Goal: Task Accomplishment & Management: Use online tool/utility

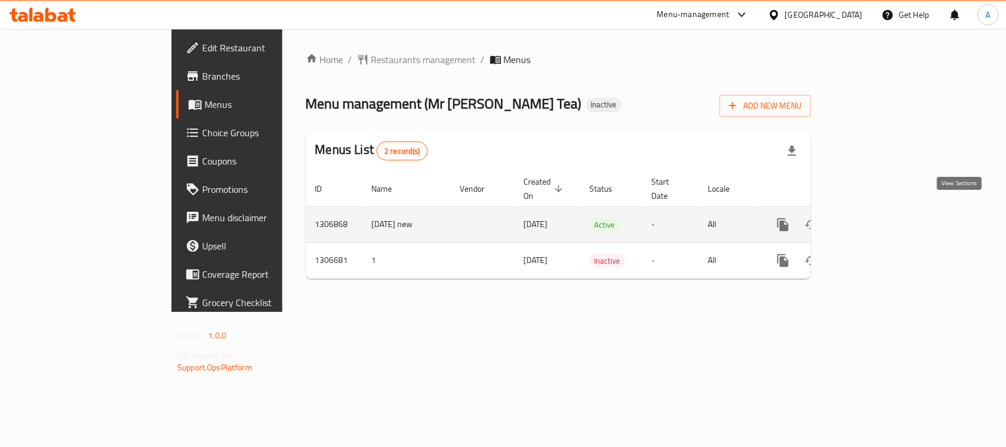
click at [875, 217] on icon "enhanced table" at bounding box center [868, 224] width 14 height 14
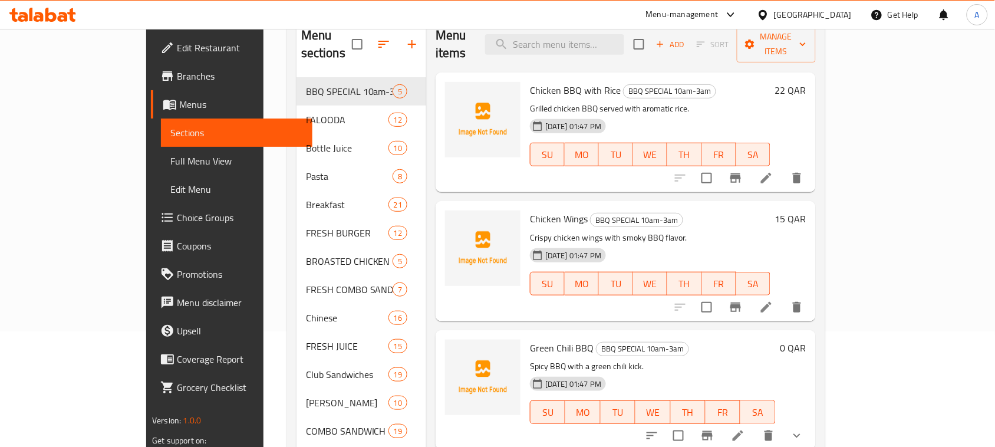
scroll to position [110, 0]
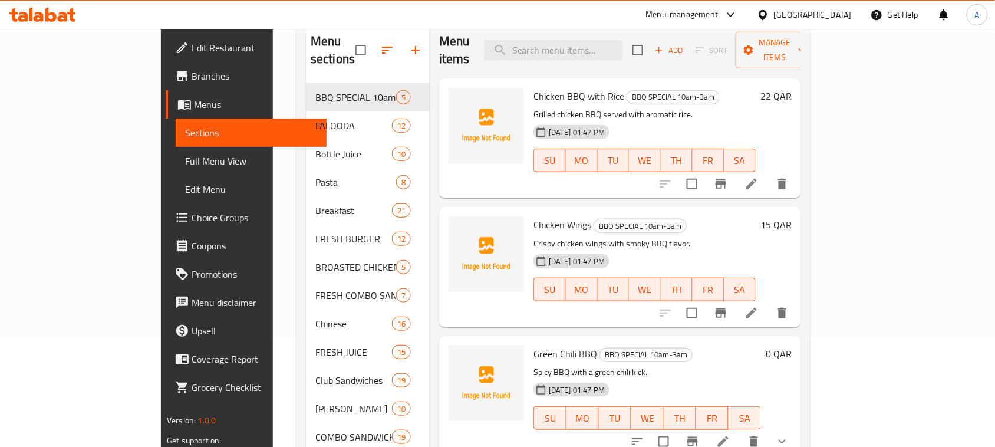
click at [176, 152] on link "Full Menu View" at bounding box center [251, 161] width 151 height 28
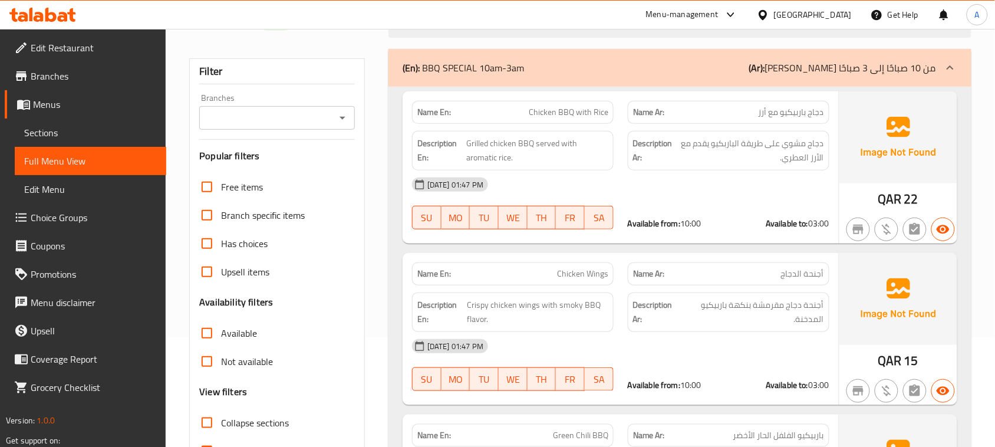
click at [207, 437] on input "Collapse categories" at bounding box center [207, 451] width 28 height 28
checkbox input "false"
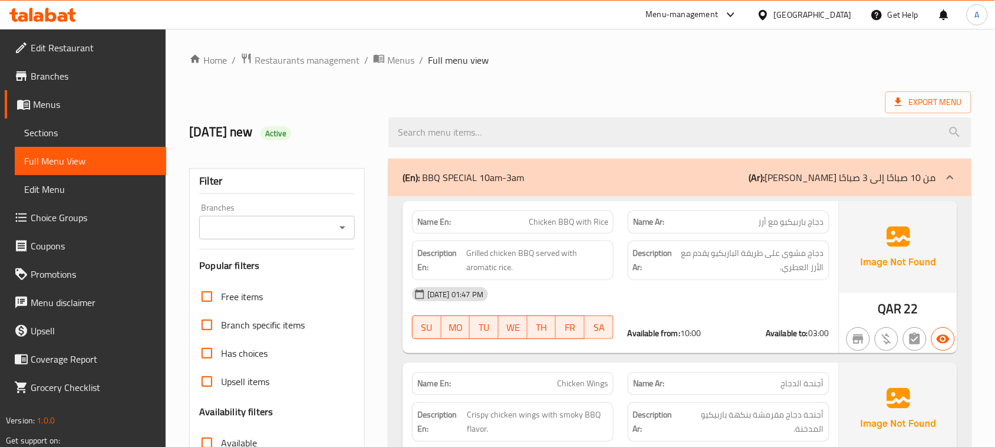
click at [900, 98] on icon at bounding box center [898, 102] width 12 height 12
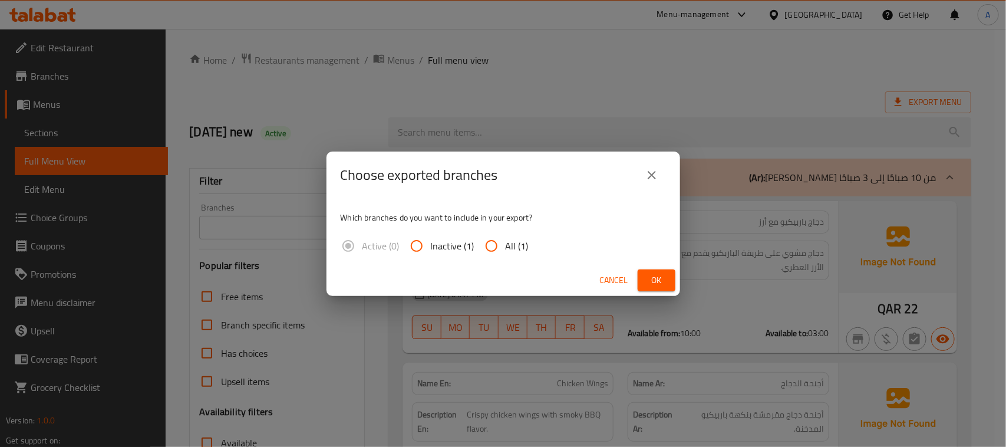
click at [510, 245] on span "All (1)" at bounding box center [517, 246] width 23 height 14
click at [506, 245] on input "All (1)" at bounding box center [491, 246] width 28 height 28
radio input "true"
click at [650, 280] on span "Ok" at bounding box center [656, 280] width 19 height 15
